Goal: Task Accomplishment & Management: Manage account settings

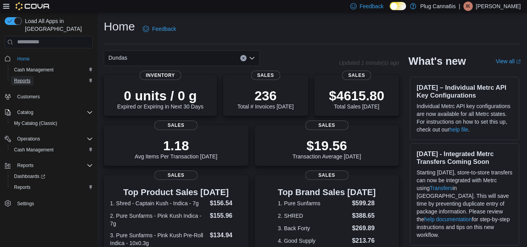
drag, startPoint x: 32, startPoint y: 72, endPoint x: 314, endPoint y: 75, distance: 282.2
click at [32, 76] on link "Reports" at bounding box center [22, 80] width 23 height 9
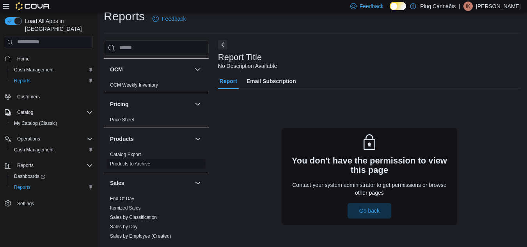
scroll to position [390, 0]
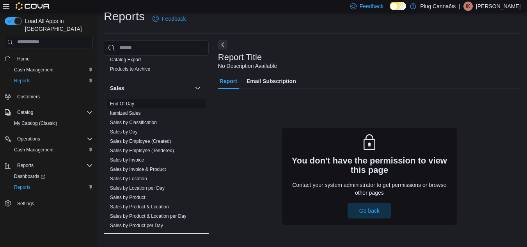
click at [135, 102] on span "End Of Day" at bounding box center [156, 103] width 99 height 9
click at [132, 104] on link "End Of Day" at bounding box center [122, 103] width 24 height 5
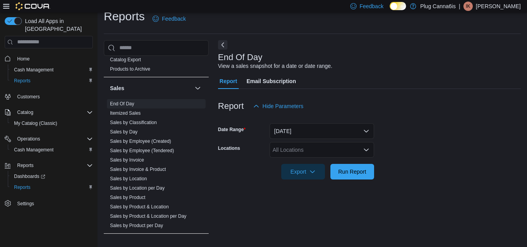
click at [333, 145] on div "All Locations" at bounding box center [322, 150] width 105 height 16
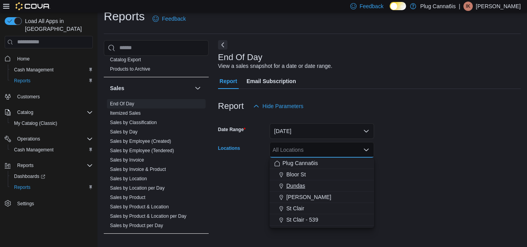
click at [303, 186] on span "Dundas" at bounding box center [296, 186] width 19 height 8
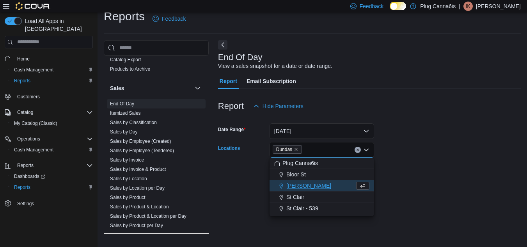
click at [427, 165] on form "Date Range [DATE] Locations Dundas Combo box. Selected. [GEOGRAPHIC_DATA]. Pres…" at bounding box center [369, 147] width 303 height 66
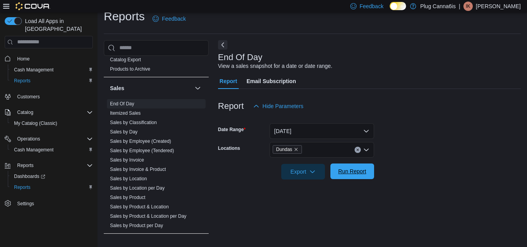
click at [351, 171] on span "Run Report" at bounding box center [352, 171] width 28 height 8
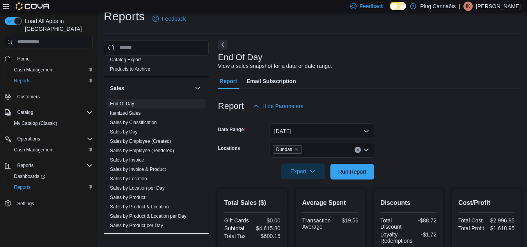
click at [297, 169] on span "Export" at bounding box center [303, 172] width 34 height 16
click at [308, 204] on span "Export to Pdf" at bounding box center [304, 203] width 35 height 6
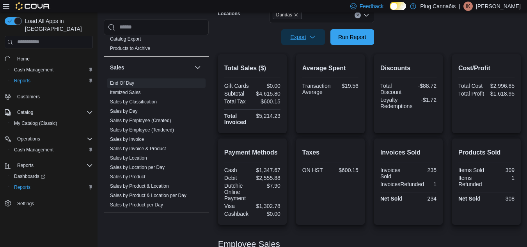
scroll to position [127, 0]
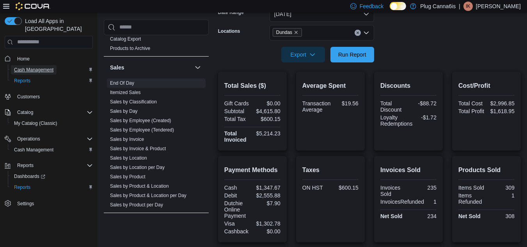
click at [35, 67] on span "Cash Management" at bounding box center [33, 70] width 39 height 6
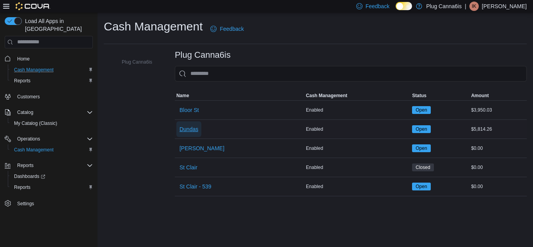
click at [189, 130] on span "Dundas" at bounding box center [189, 129] width 19 height 8
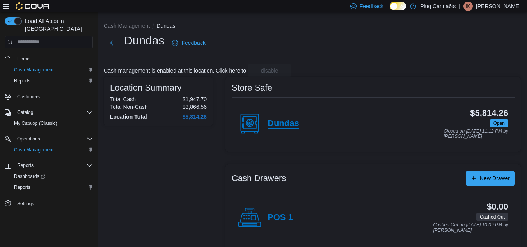
click at [279, 123] on h4 "Dundas" at bounding box center [284, 124] width 32 height 10
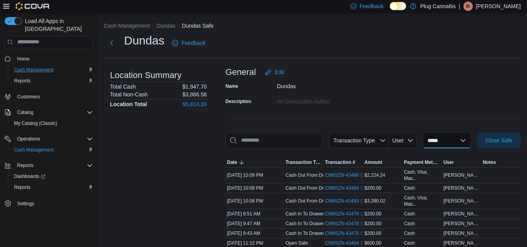
click at [464, 139] on select "**********" at bounding box center [447, 141] width 48 height 16
select select "**********"
click at [423, 133] on select "**********" at bounding box center [447, 141] width 48 height 16
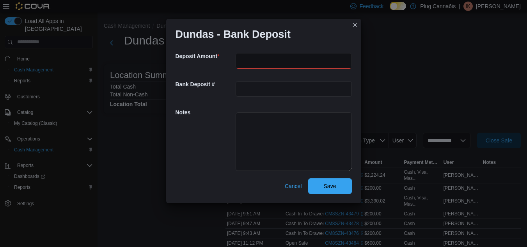
click at [241, 64] on input "number" at bounding box center [294, 61] width 116 height 16
paste input "*******"
type input "*******"
click at [336, 184] on span "Save" at bounding box center [330, 186] width 12 height 8
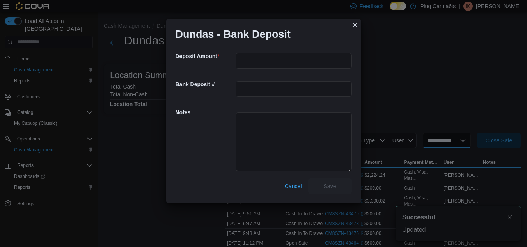
select select
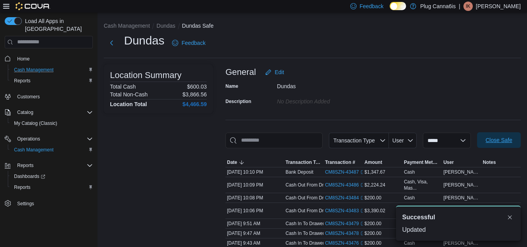
click at [498, 142] on span "Close Safe" at bounding box center [499, 140] width 27 height 8
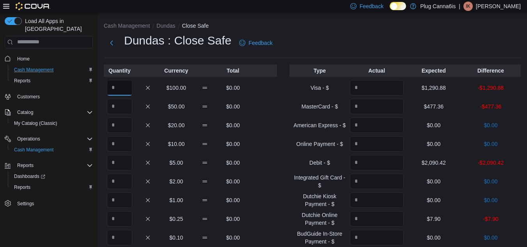
click at [118, 85] on input "Quantity" at bounding box center [119, 88] width 25 height 16
type input "*"
drag, startPoint x: 452, startPoint y: 86, endPoint x: 425, endPoint y: 88, distance: 27.0
click at [425, 88] on p "$1,290.88" at bounding box center [434, 88] width 54 height 8
copy p "$1,290.88"
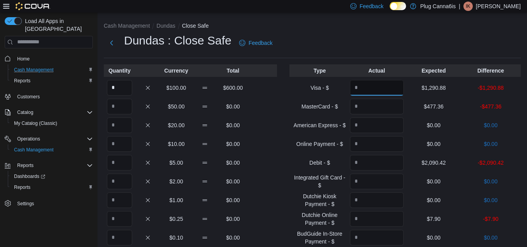
click at [361, 88] on input "Quantity" at bounding box center [377, 88] width 54 height 16
paste input "*******"
type input "*******"
click at [115, 47] on button "Next" at bounding box center [112, 43] width 16 height 16
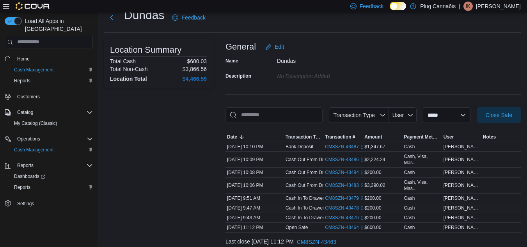
scroll to position [52, 0]
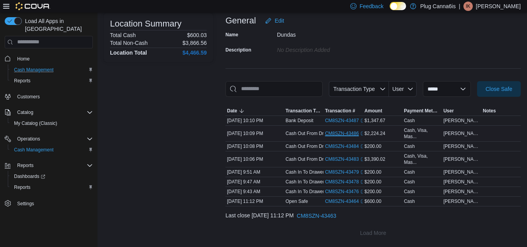
click at [327, 134] on link "CM8SZN-43486 (opens in a new tab or window)" at bounding box center [345, 133] width 40 height 6
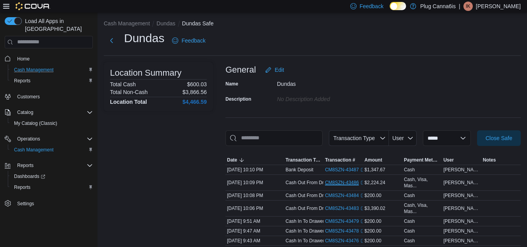
scroll to position [0, 0]
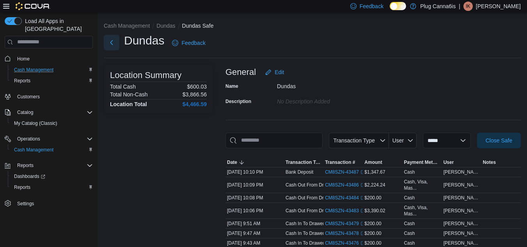
click at [112, 46] on button "Next" at bounding box center [112, 43] width 16 height 16
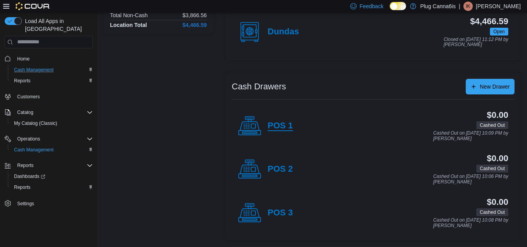
click at [281, 127] on h4 "POS 1" at bounding box center [280, 126] width 25 height 10
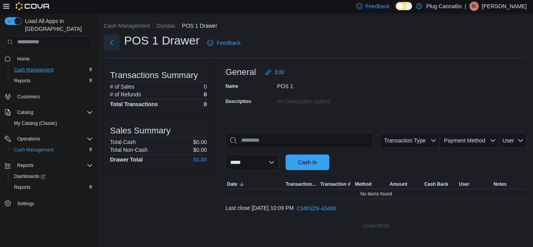
click at [119, 41] on button "Next" at bounding box center [112, 43] width 16 height 16
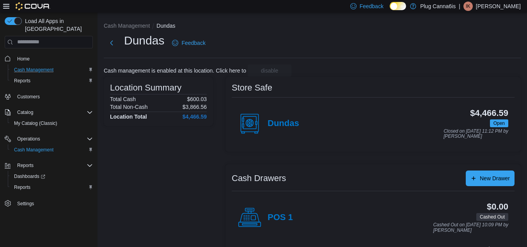
click at [285, 130] on div "Dundas" at bounding box center [268, 123] width 61 height 23
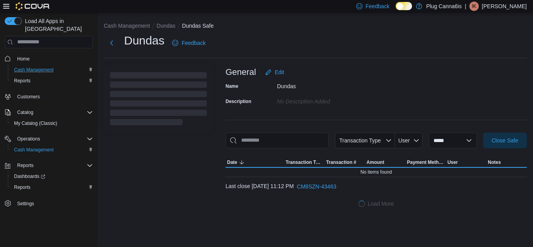
click at [286, 126] on div "**********" at bounding box center [376, 137] width 301 height 147
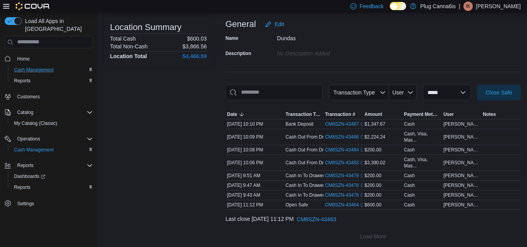
scroll to position [52, 0]
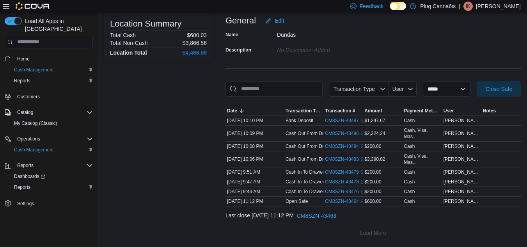
click at [142, 146] on div "Location Summary Total Cash $600.03 Total Non-Cash $3,866.56 Location Total $4,…" at bounding box center [158, 127] width 109 height 228
click at [505, 91] on span "Close Safe" at bounding box center [499, 89] width 27 height 8
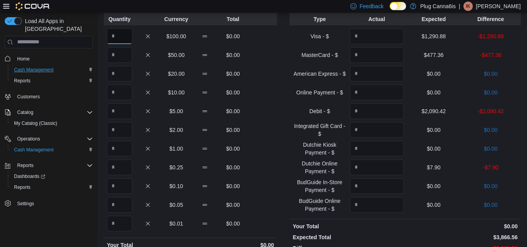
click at [122, 33] on input "Quantity" at bounding box center [119, 36] width 25 height 16
type input "*"
drag, startPoint x: 460, startPoint y: 36, endPoint x: 411, endPoint y: 36, distance: 48.8
click at [411, 36] on p "$1,290.88" at bounding box center [434, 36] width 54 height 8
copy p "$1,290.88"
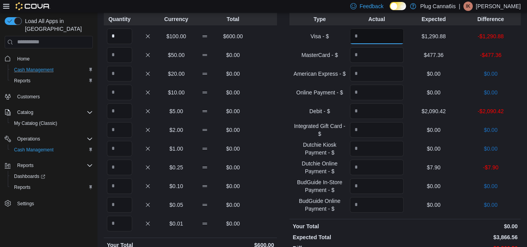
click at [377, 36] on input "Quantity" at bounding box center [377, 36] width 54 height 16
paste input "*******"
type input "*******"
drag, startPoint x: 452, startPoint y: 52, endPoint x: 424, endPoint y: 54, distance: 27.4
click at [424, 54] on p "$477.36" at bounding box center [434, 55] width 54 height 8
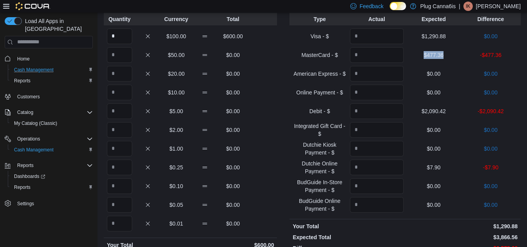
copy p "$477.36"
click at [385, 53] on input "Quantity" at bounding box center [377, 55] width 54 height 16
paste input "******"
type input "******"
drag, startPoint x: 453, startPoint y: 107, endPoint x: 410, endPoint y: 110, distance: 43.0
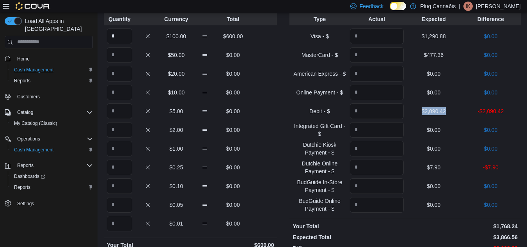
click at [410, 110] on div "Debit - $ $2,090.42 -$2,090.42" at bounding box center [405, 111] width 231 height 16
copy p "$2,090.42"
click at [376, 104] on input "Quantity" at bounding box center [377, 111] width 54 height 16
paste input "*******"
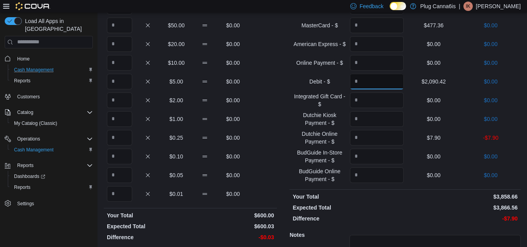
scroll to position [79, 0]
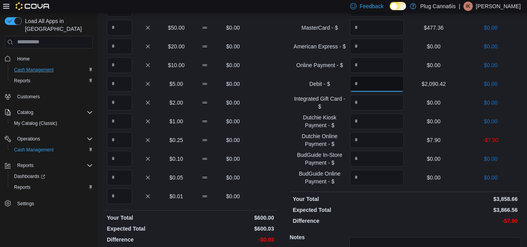
type input "*******"
drag, startPoint x: 453, startPoint y: 137, endPoint x: 429, endPoint y: 137, distance: 24.2
click at [426, 139] on p "$7.90" at bounding box center [434, 140] width 54 height 8
copy p "$7.90"
click at [372, 139] on input "Quantity" at bounding box center [377, 140] width 54 height 16
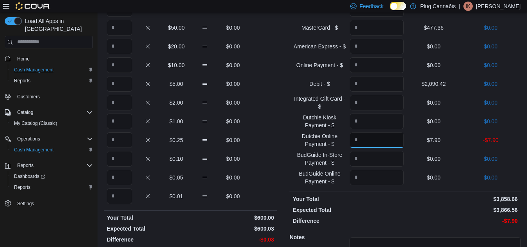
paste input "****"
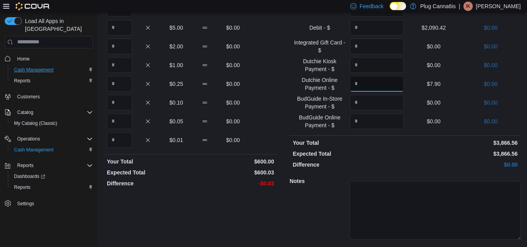
scroll to position [157, 0]
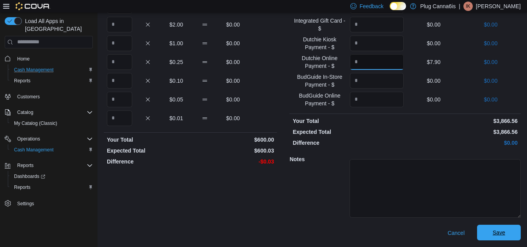
type input "****"
click at [505, 232] on span "Save" at bounding box center [499, 233] width 12 height 8
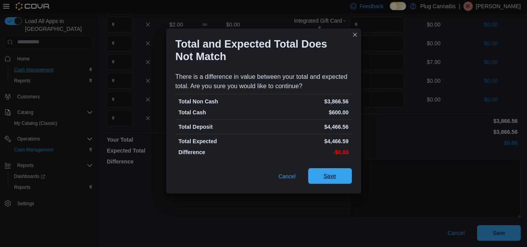
click at [335, 170] on span "Save" at bounding box center [330, 176] width 34 height 16
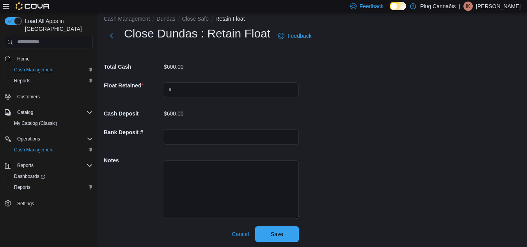
scroll to position [8, 0]
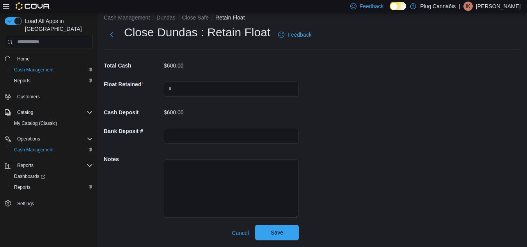
click at [282, 229] on span "Save" at bounding box center [277, 233] width 34 height 16
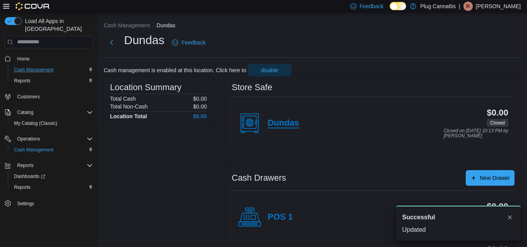
click at [287, 120] on h4 "Dundas" at bounding box center [284, 123] width 32 height 10
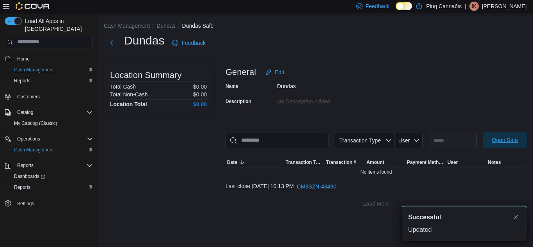
click at [504, 136] on span "Open Safe" at bounding box center [505, 140] width 34 height 16
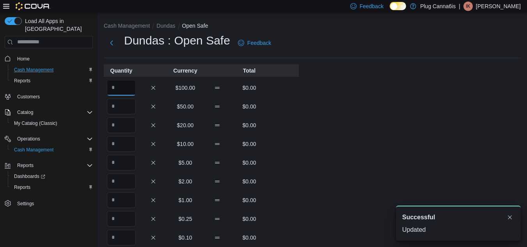
click at [113, 93] on input "Quantity" at bounding box center [121, 88] width 29 height 16
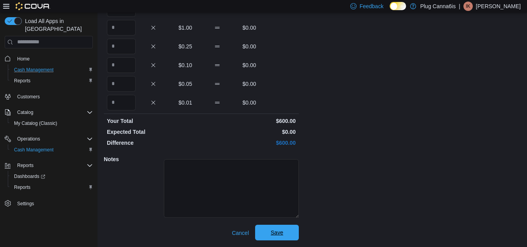
type input "*"
click at [281, 233] on span "Save" at bounding box center [277, 233] width 12 height 8
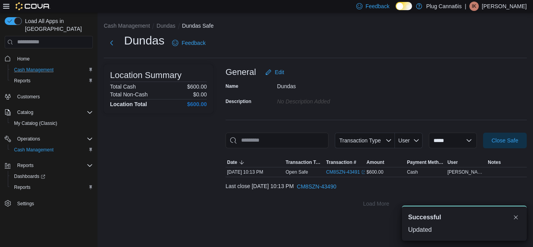
click at [484, 4] on p "[PERSON_NAME]" at bounding box center [504, 6] width 45 height 9
